Goal: Task Accomplishment & Management: Manage account settings

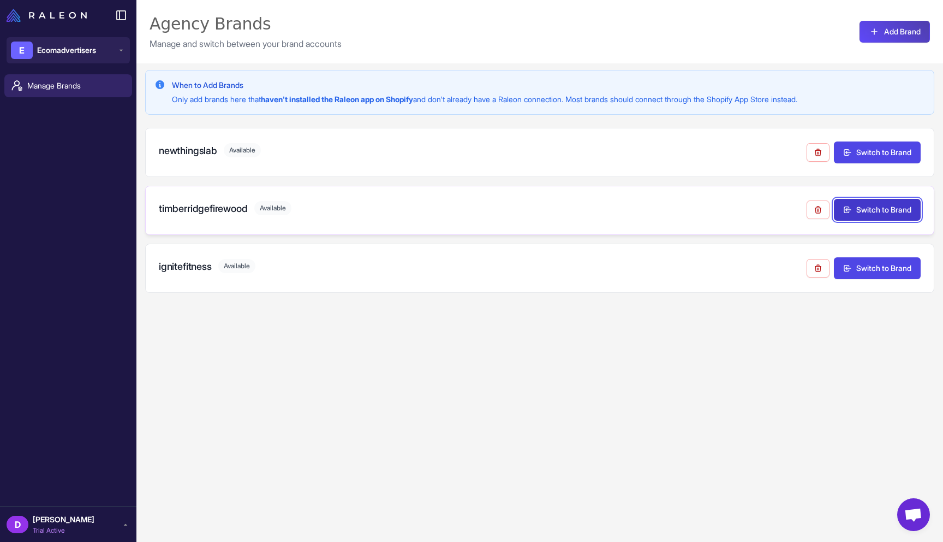
click at [881, 205] on button "Switch to Brand" at bounding box center [877, 210] width 87 height 22
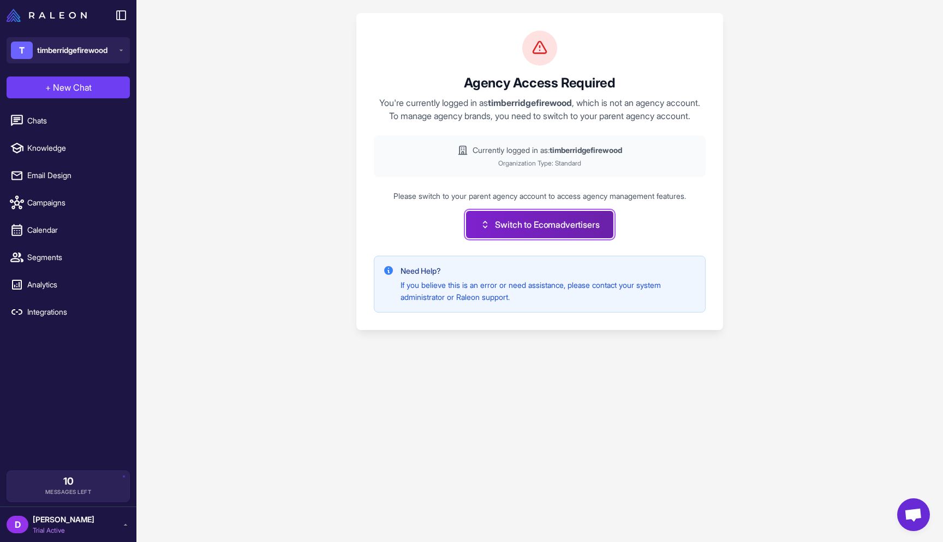
click at [503, 236] on button "Switch to Ecomadvertisers" at bounding box center [539, 224] width 147 height 27
